Goal: Information Seeking & Learning: Learn about a topic

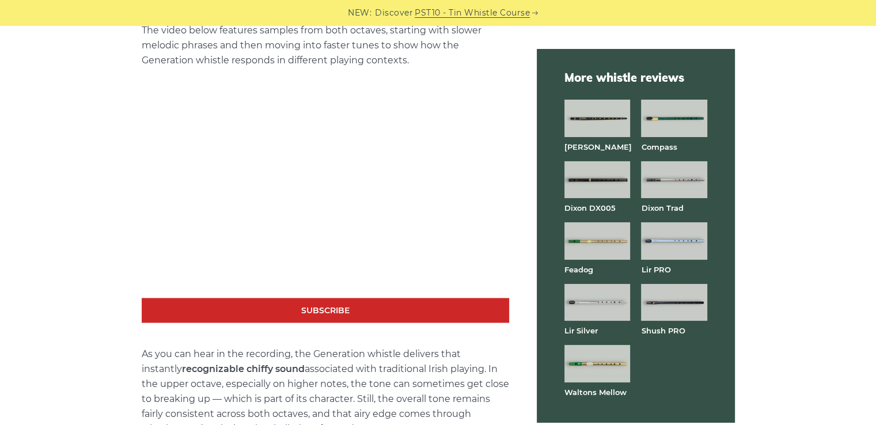
click at [671, 248] on img at bounding box center [674, 240] width 66 height 37
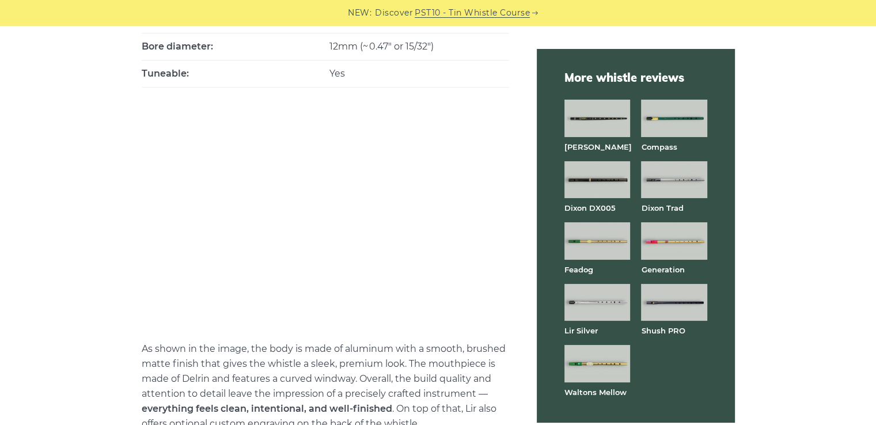
scroll to position [921, 0]
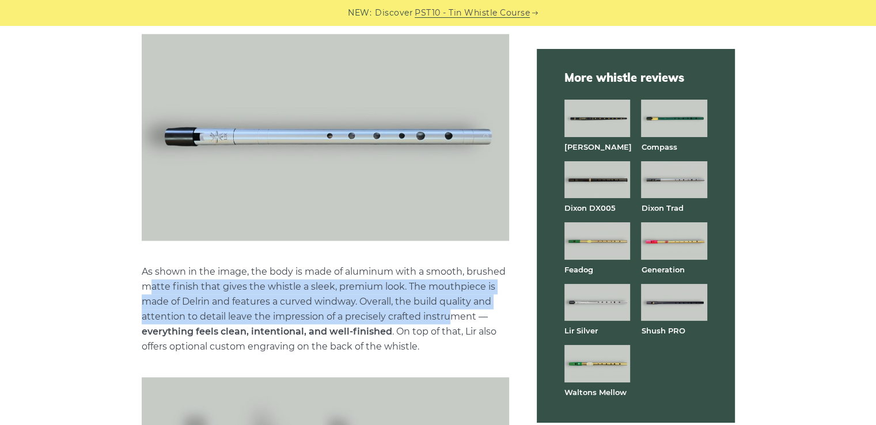
drag, startPoint x: 151, startPoint y: 284, endPoint x: 451, endPoint y: 315, distance: 301.1
click at [446, 314] on p "As shown in the image, the body is made of aluminum with a smooth, brushed matt…" at bounding box center [325, 309] width 367 height 90
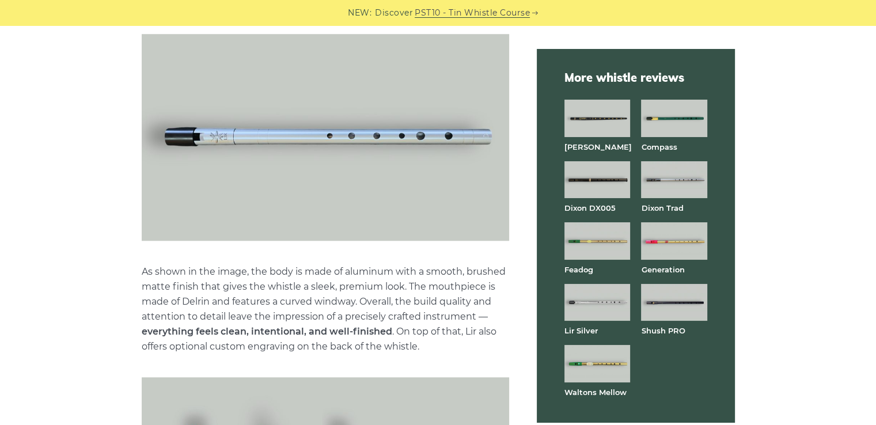
click at [455, 317] on p "As shown in the image, the body is made of aluminum with a smooth, brushed matt…" at bounding box center [325, 309] width 367 height 90
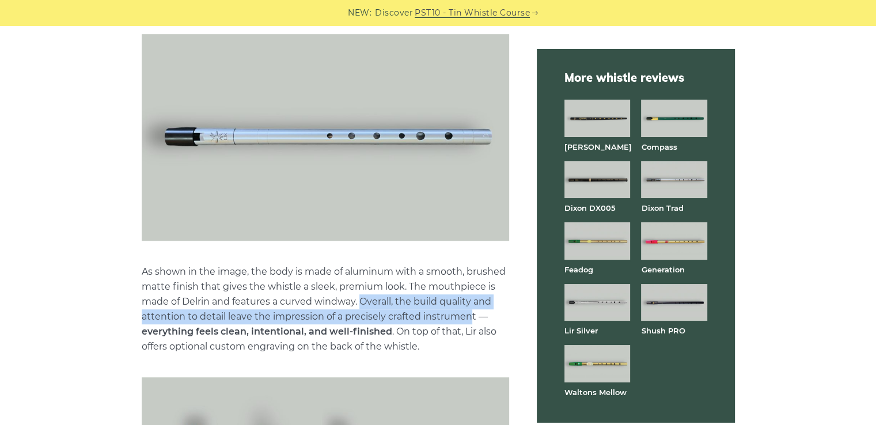
drag, startPoint x: 361, startPoint y: 301, endPoint x: 471, endPoint y: 322, distance: 112.1
click at [471, 322] on p "As shown in the image, the body is made of aluminum with a smooth, brushed matt…" at bounding box center [325, 309] width 367 height 90
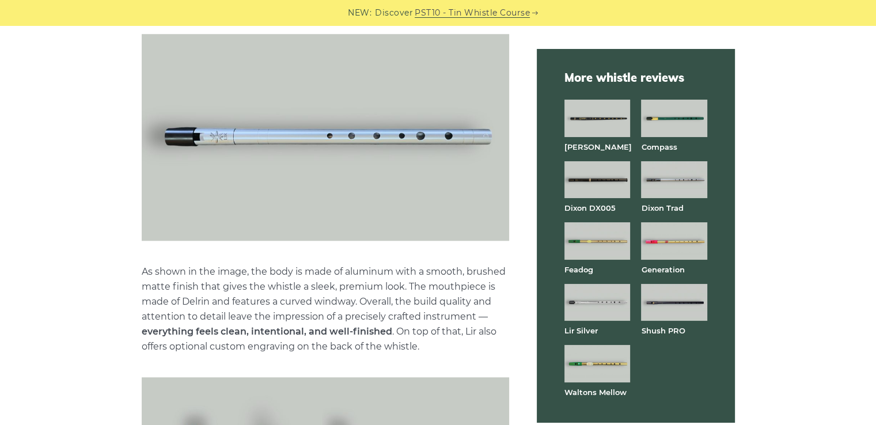
click at [461, 344] on p "As shown in the image, the body is made of aluminum with a smooth, brushed matt…" at bounding box center [325, 309] width 367 height 90
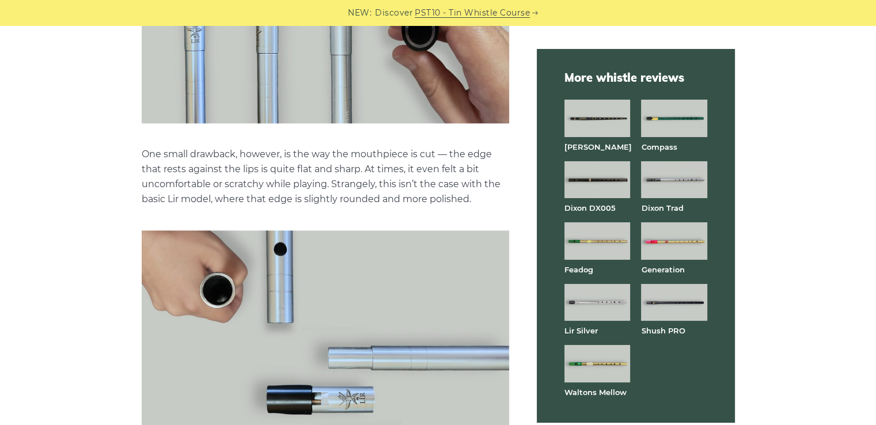
scroll to position [1459, 0]
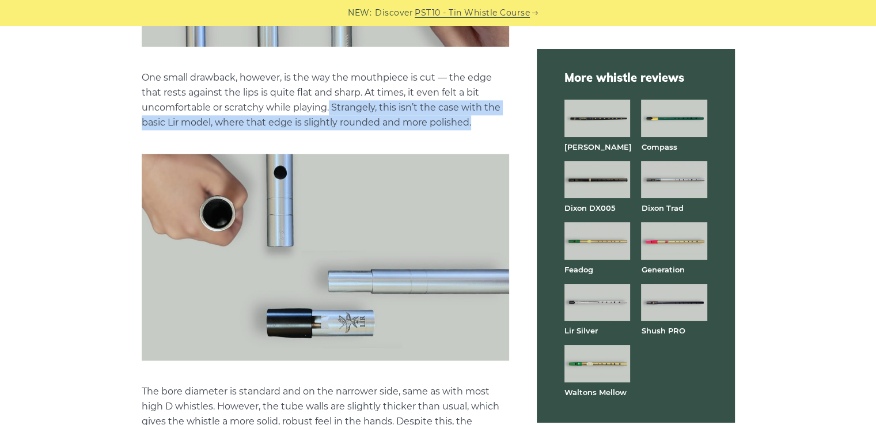
drag, startPoint x: 366, startPoint y: 111, endPoint x: 482, endPoint y: 126, distance: 116.6
click at [482, 126] on p "One small drawback, however, is the way the mouthpiece is cut — the edge that r…" at bounding box center [325, 100] width 367 height 60
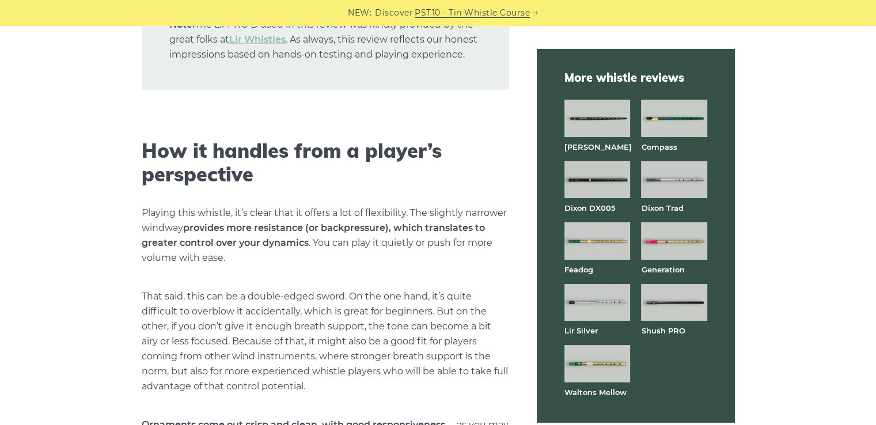
scroll to position [2687, 0]
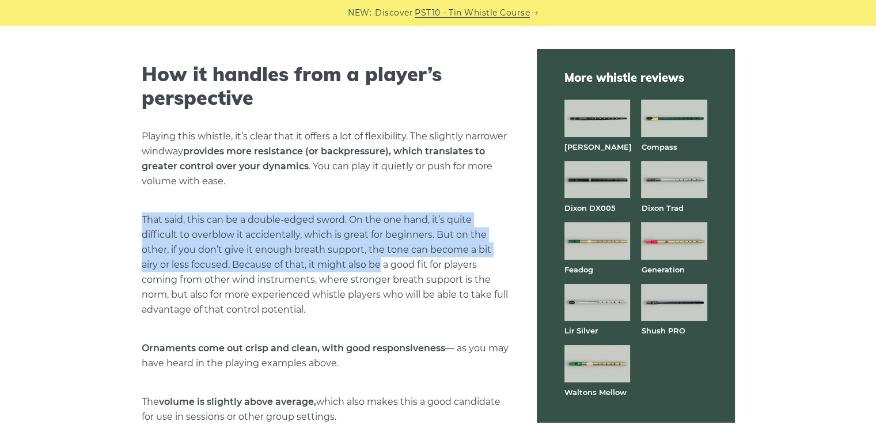
drag, startPoint x: 143, startPoint y: 219, endPoint x: 370, endPoint y: 265, distance: 231.1
click at [370, 265] on p "That said, this can be a double-edged sword. On the one hand, it’s quite diffic…" at bounding box center [325, 264] width 367 height 105
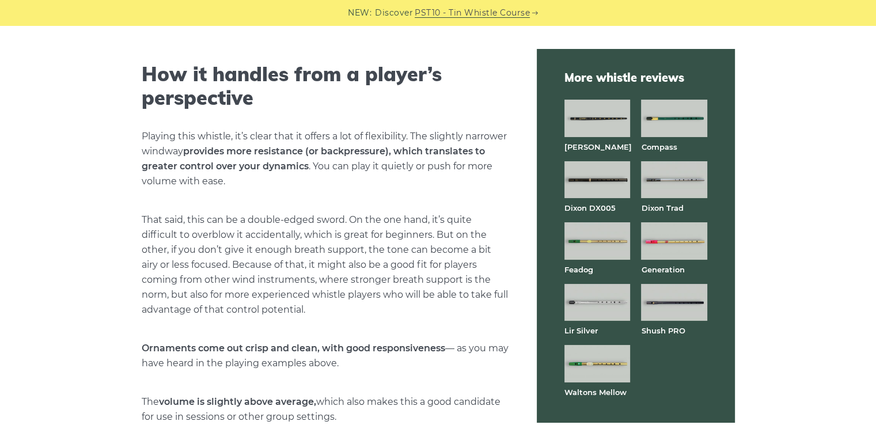
click at [333, 289] on p "That said, this can be a double-edged sword. On the one hand, it’s quite diffic…" at bounding box center [325, 264] width 367 height 105
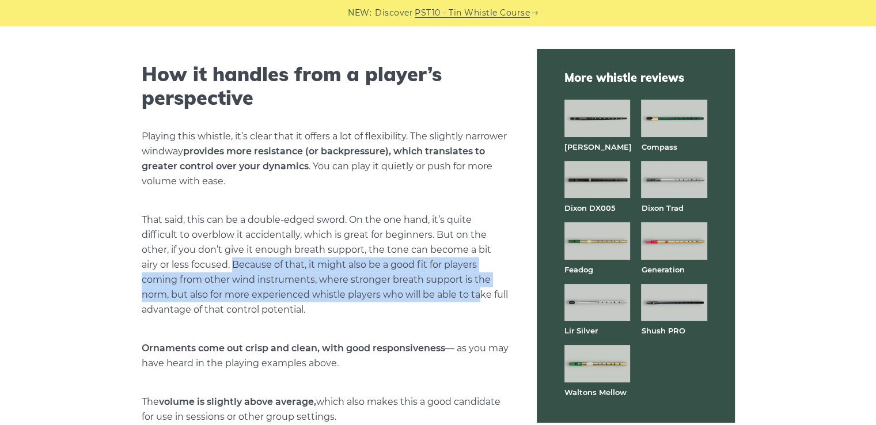
drag, startPoint x: 214, startPoint y: 263, endPoint x: 431, endPoint y: 289, distance: 219.2
click at [431, 289] on p "That said, this can be a double-edged sword. On the one hand, it’s quite diffic…" at bounding box center [325, 264] width 367 height 105
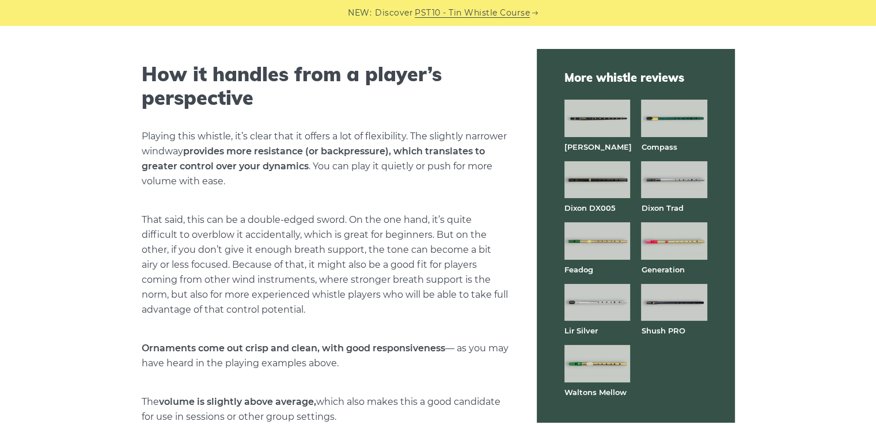
click at [465, 297] on p "That said, this can be a double-edged sword. On the one hand, it’s quite diffic…" at bounding box center [325, 264] width 367 height 105
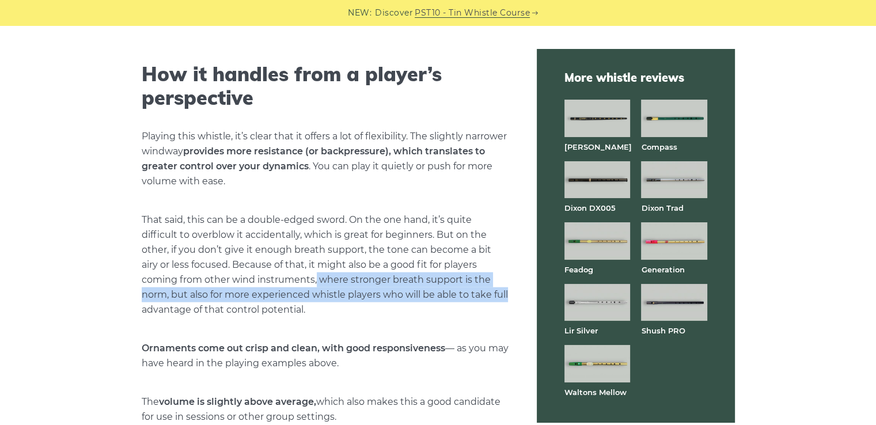
drag, startPoint x: 278, startPoint y: 280, endPoint x: 464, endPoint y: 301, distance: 187.2
click at [464, 301] on p "That said, this can be a double-edged sword. On the one hand, it’s quite diffic…" at bounding box center [325, 264] width 367 height 105
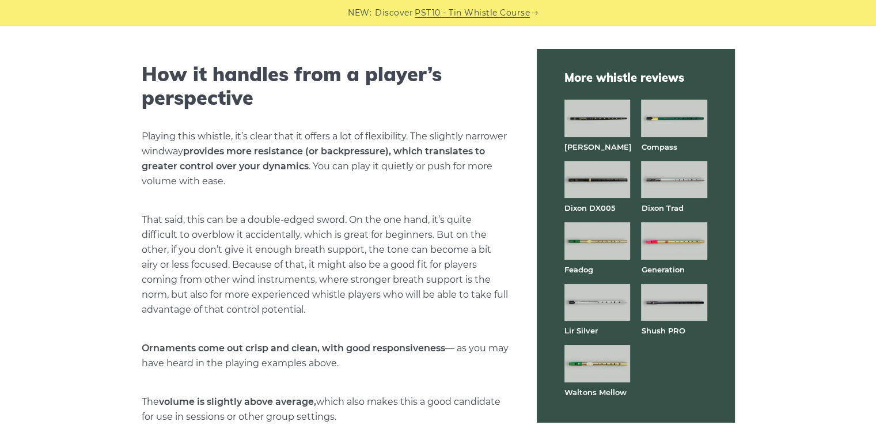
click at [432, 316] on p "That said, this can be a double-edged sword. On the one hand, it’s quite diffic…" at bounding box center [325, 264] width 367 height 105
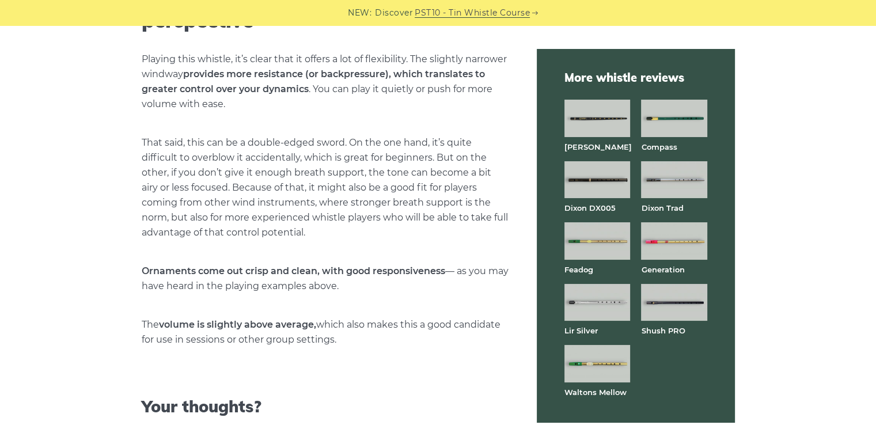
drag, startPoint x: 143, startPoint y: 284, endPoint x: 377, endPoint y: 291, distance: 234.5
click at [369, 291] on p "Ornaments come out crisp and clean, with good responsiveness — as you may have …" at bounding box center [325, 279] width 367 height 30
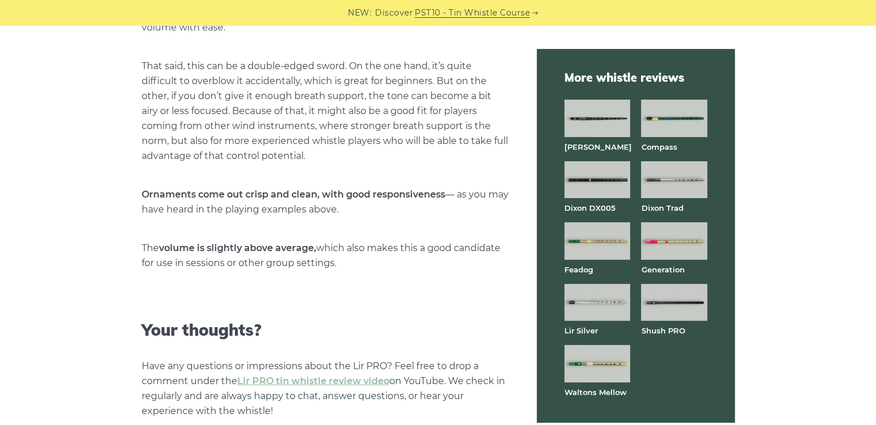
drag, startPoint x: 143, startPoint y: 244, endPoint x: 358, endPoint y: 265, distance: 216.5
click at [357, 265] on p "The volume is slightly above average, which also makes this a good candidate fo…" at bounding box center [325, 256] width 367 height 30
click at [383, 268] on p "The volume is slightly above average, which also makes this a good candidate fo…" at bounding box center [325, 256] width 367 height 30
drag, startPoint x: 320, startPoint y: 244, endPoint x: 428, endPoint y: 268, distance: 110.8
click at [428, 268] on p "The volume is slightly above average, which also makes this a good candidate fo…" at bounding box center [325, 256] width 367 height 30
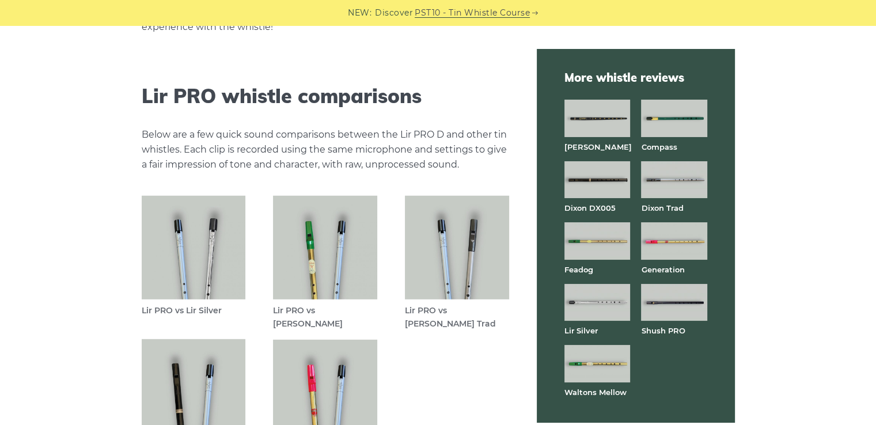
scroll to position [3378, 0]
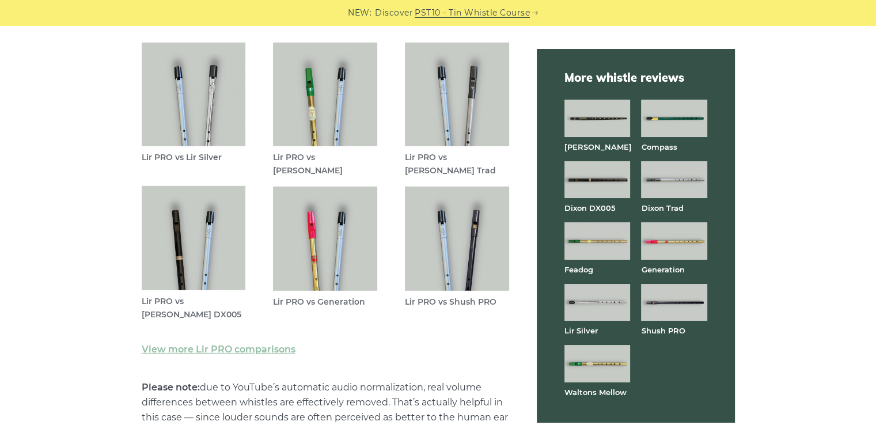
click at [198, 130] on img at bounding box center [194, 95] width 104 height 104
click at [320, 93] on img at bounding box center [325, 95] width 104 height 104
click at [476, 96] on img at bounding box center [457, 95] width 104 height 104
click at [210, 243] on img at bounding box center [194, 238] width 104 height 104
click at [328, 245] on img at bounding box center [325, 239] width 104 height 104
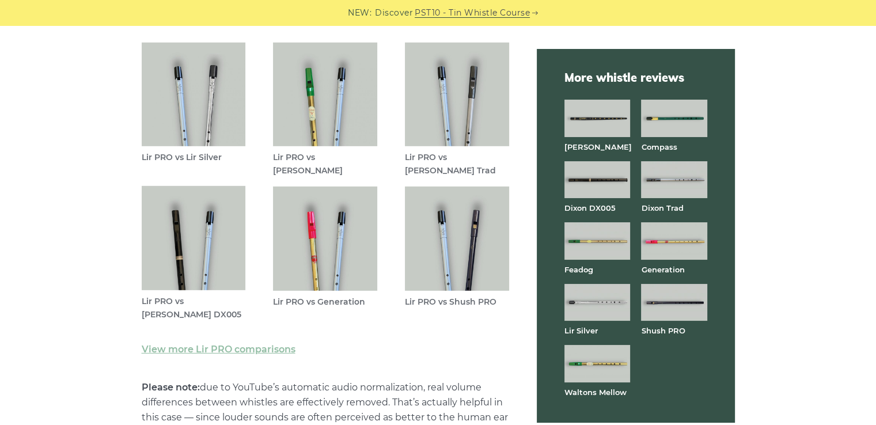
click at [457, 238] on img at bounding box center [457, 239] width 104 height 104
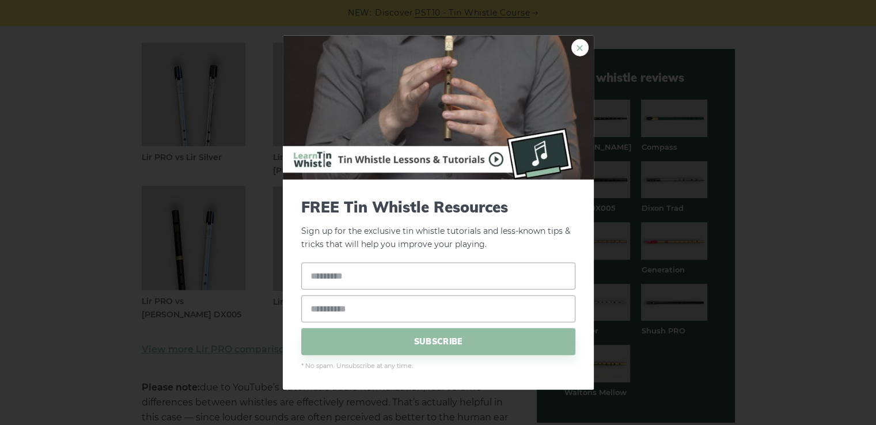
drag, startPoint x: 583, startPoint y: 45, endPoint x: 553, endPoint y: 51, distance: 30.4
click at [583, 46] on link "×" at bounding box center [579, 47] width 17 height 17
